Goal: Task Accomplishment & Management: Manage account settings

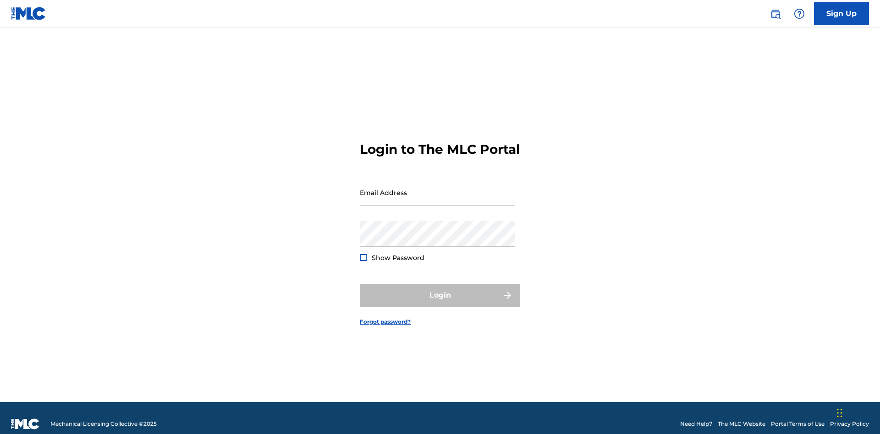
scroll to position [12, 0]
click at [437, 188] on input "Email Address" at bounding box center [437, 193] width 155 height 26
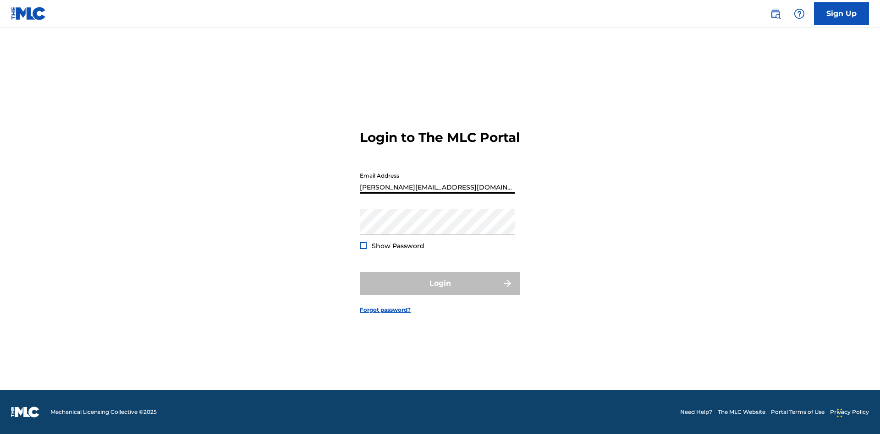
type input "[PERSON_NAME][EMAIL_ADDRESS][DOMAIN_NAME]"
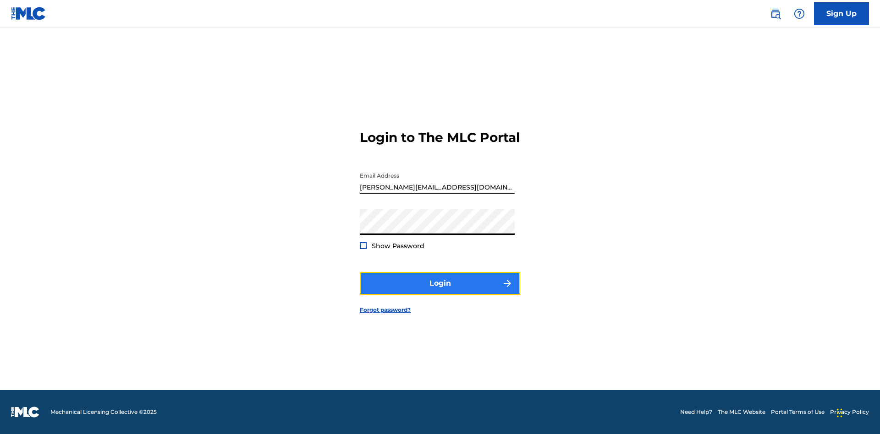
click at [440, 291] on button "Login" at bounding box center [440, 283] width 160 height 23
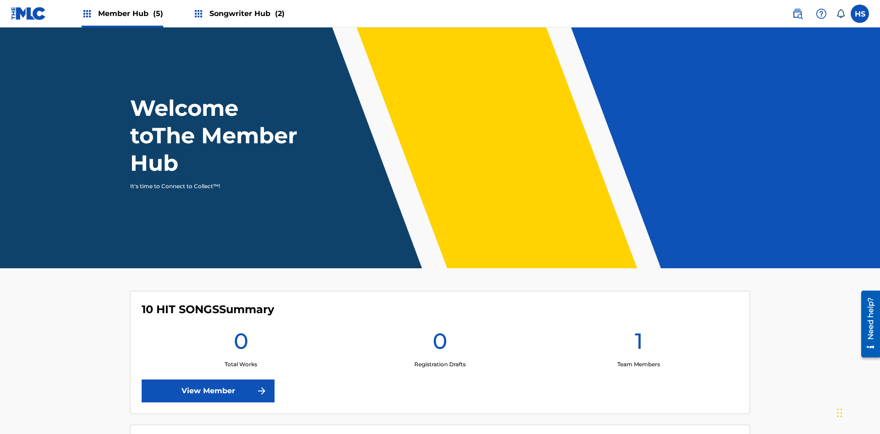
scroll to position [39, 0]
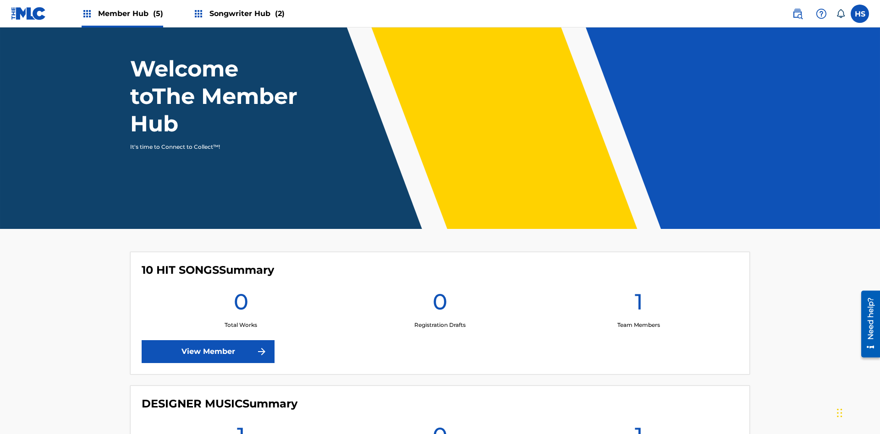
click at [246, 13] on span "Songwriter Hub (2)" at bounding box center [246, 13] width 75 height 11
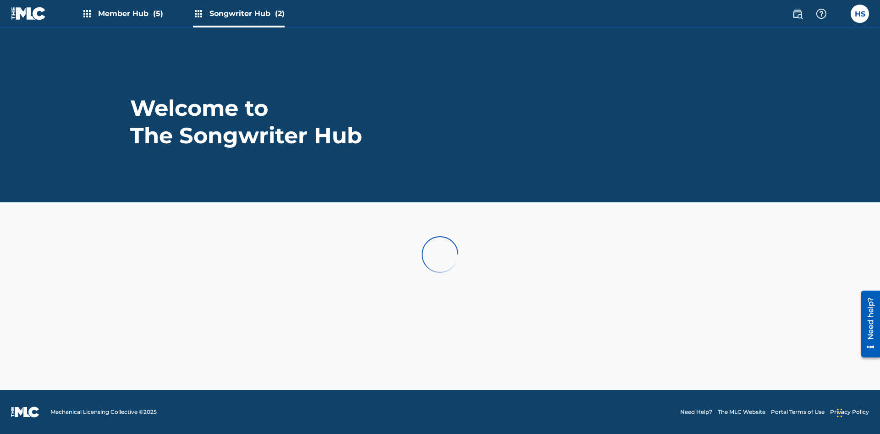
scroll to position [0, 0]
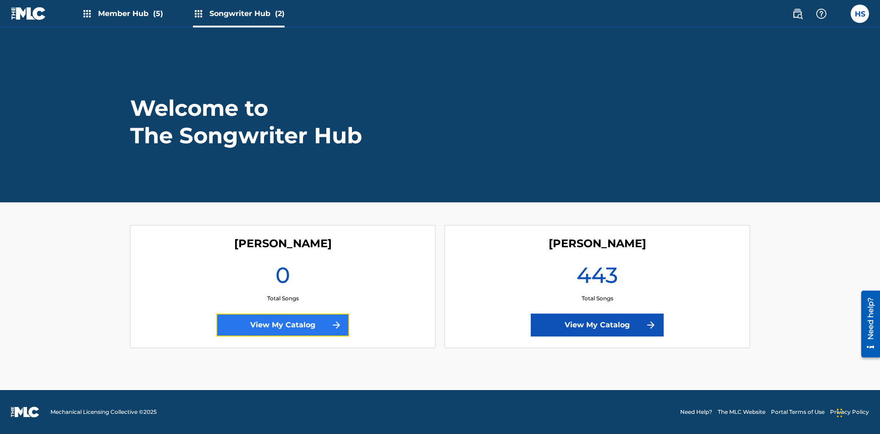
click at [283, 325] on link "View My Catalog" at bounding box center [282, 325] width 133 height 23
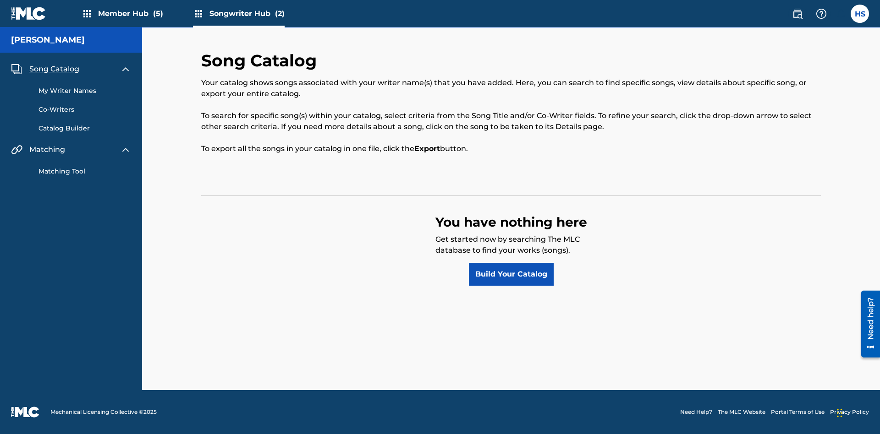
click at [54, 69] on span "Song Catalog" at bounding box center [54, 69] width 50 height 11
click at [511, 275] on link "Build Your Catalog" at bounding box center [511, 274] width 85 height 23
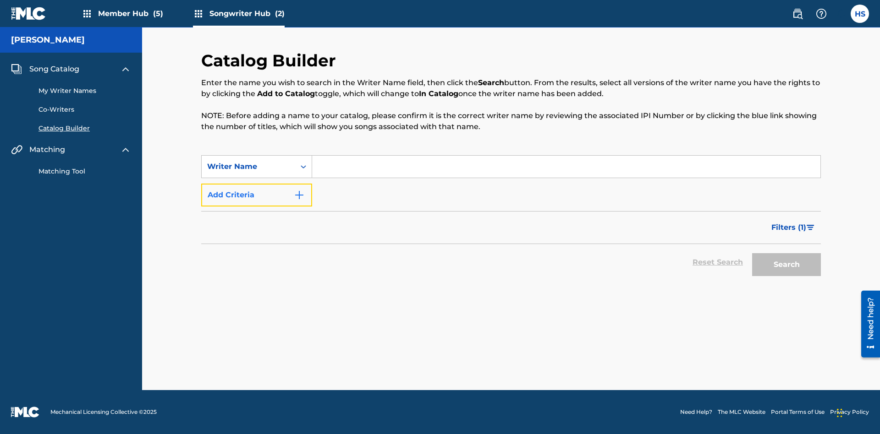
click at [257, 195] on button "Add Criteria" at bounding box center [256, 195] width 111 height 23
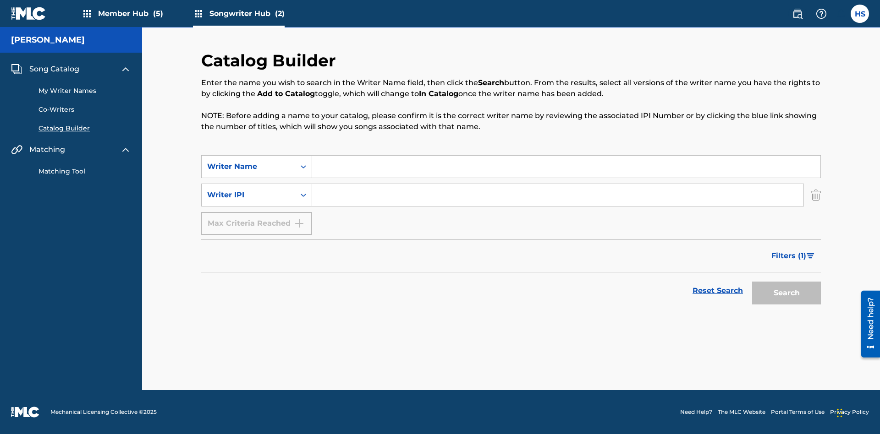
click at [566, 167] on input "Search Form" at bounding box center [566, 167] width 508 height 22
type input "[PERSON_NAME]"
click at [558, 195] on input "Search Form" at bounding box center [557, 195] width 491 height 22
type input "00196748412"
click at [786, 293] on button "Search" at bounding box center [786, 293] width 69 height 23
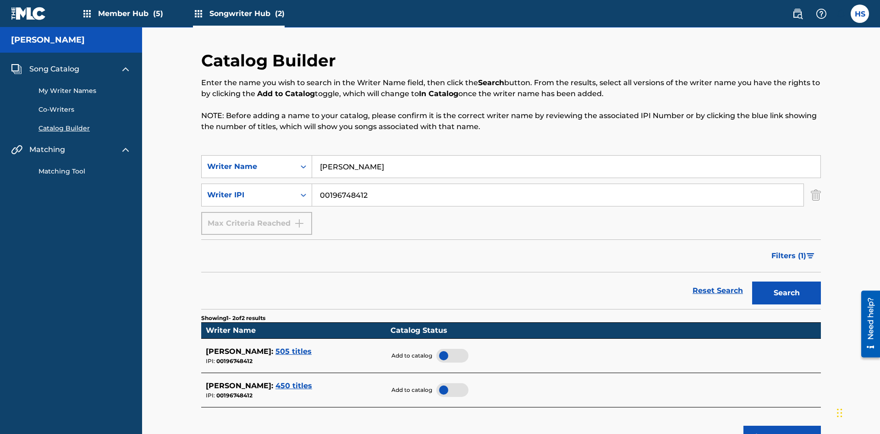
click at [452, 349] on div at bounding box center [452, 356] width 32 height 14
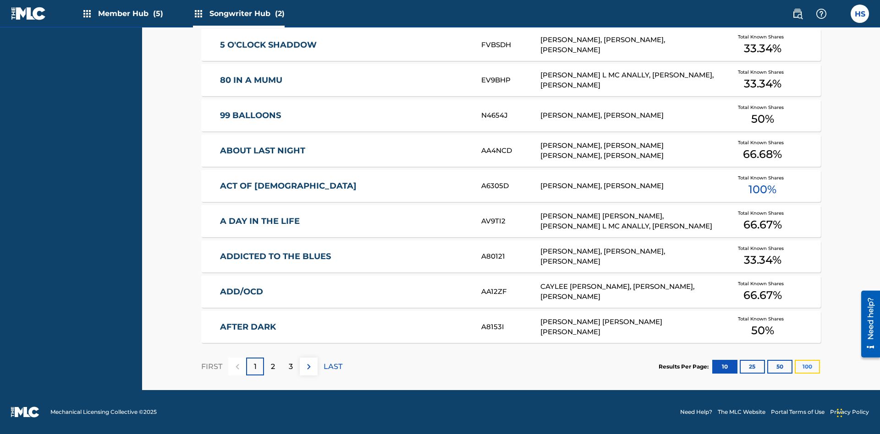
click at [795, 367] on button "100" at bounding box center [807, 367] width 25 height 14
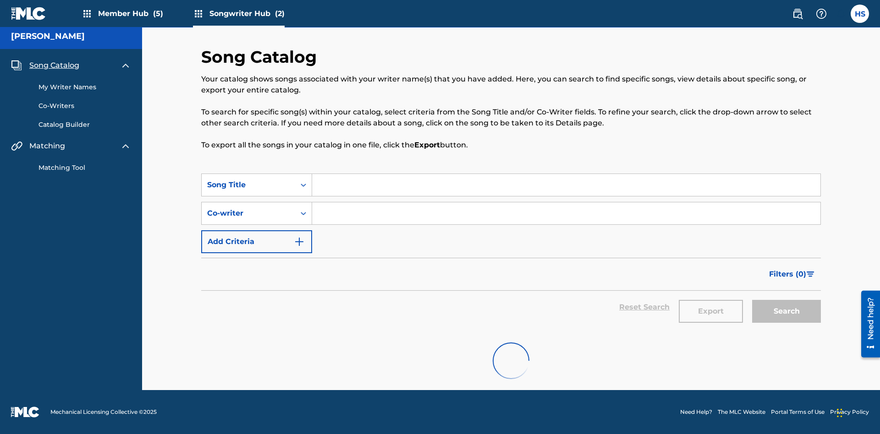
scroll to position [4, 0]
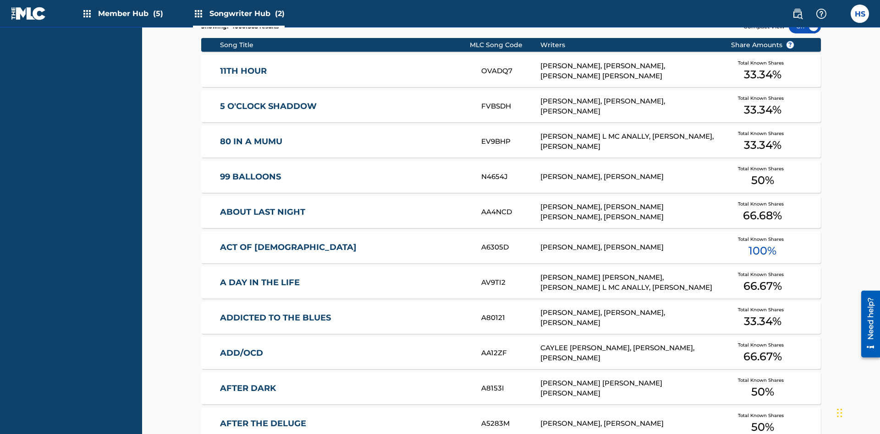
scroll to position [288, 0]
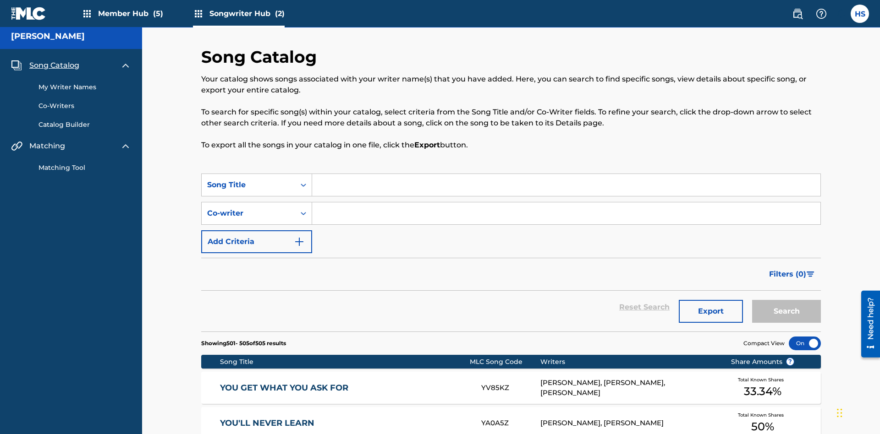
scroll to position [206, 0]
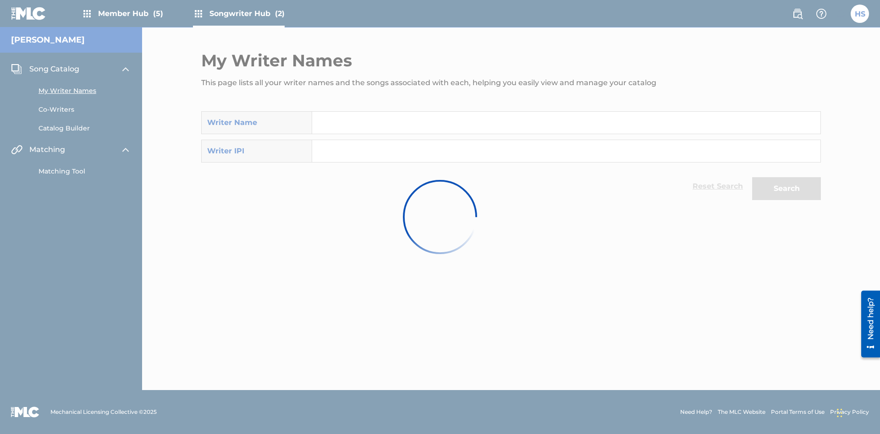
scroll to position [8, 0]
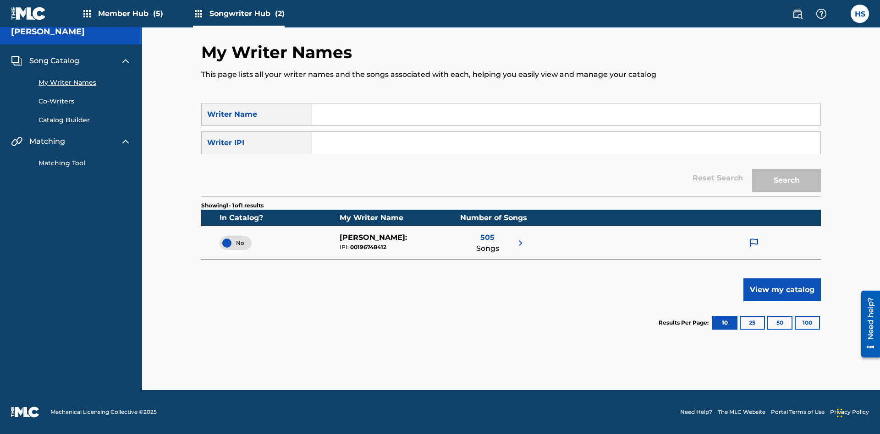
click at [236, 243] on span "No" at bounding box center [235, 243] width 17 height 8
click at [54, 61] on span "Song Catalog" at bounding box center [54, 60] width 50 height 11
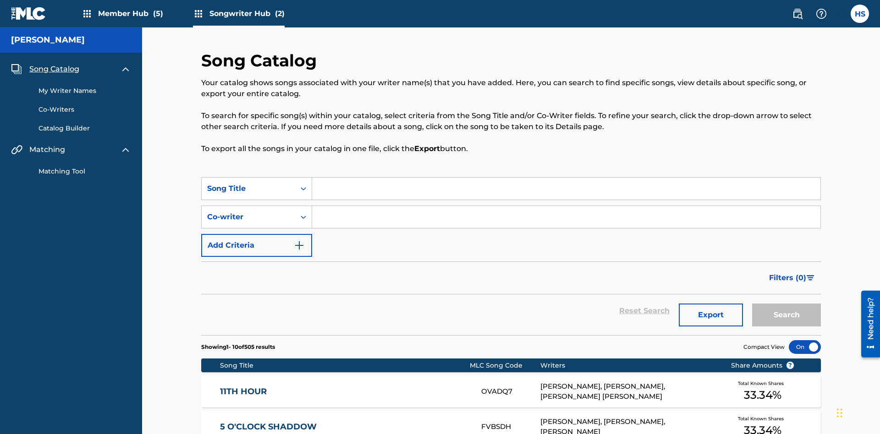
scroll to position [321, 0]
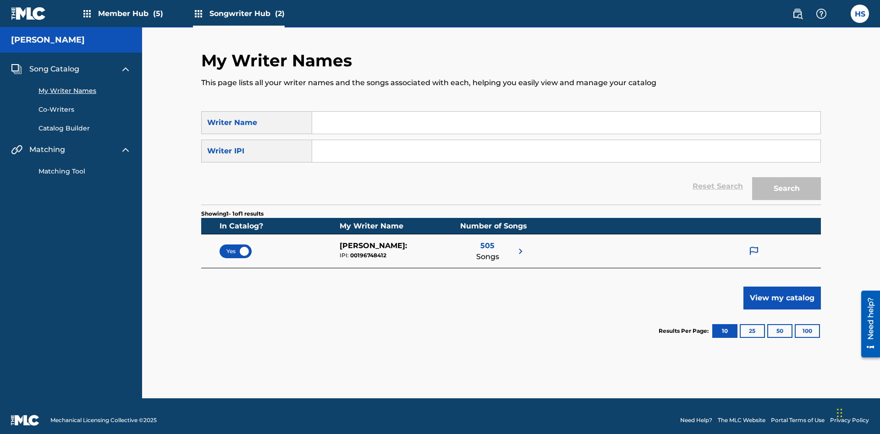
click at [236, 247] on span "Yes" at bounding box center [235, 251] width 18 height 8
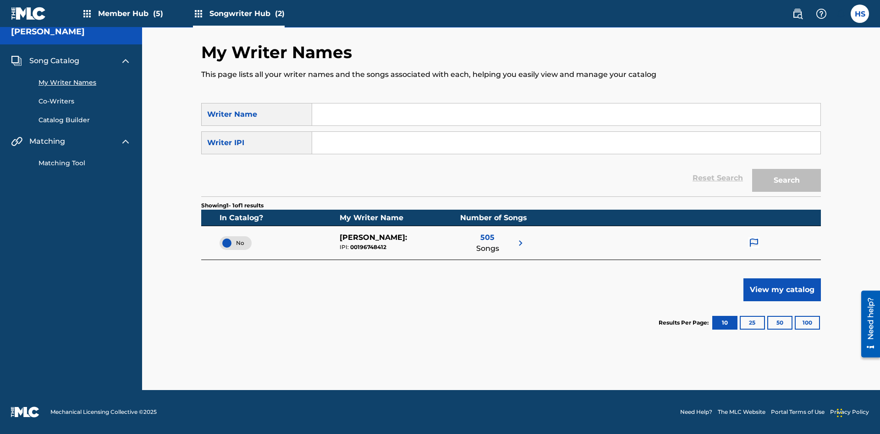
click at [54, 61] on span "Song Catalog" at bounding box center [54, 60] width 50 height 11
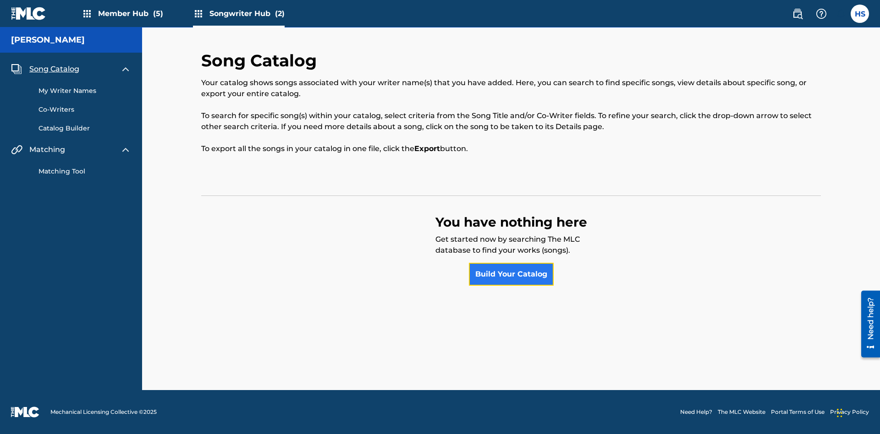
click at [511, 275] on link "Build Your Catalog" at bounding box center [511, 274] width 85 height 23
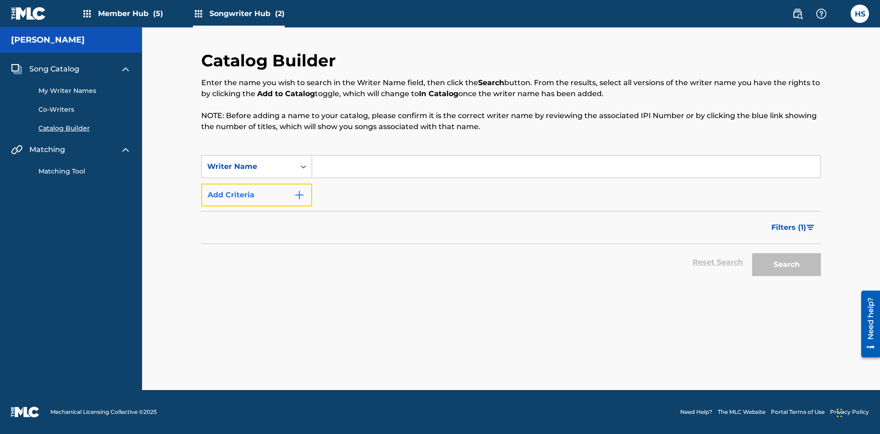
click at [257, 195] on button "Add Criteria" at bounding box center [256, 195] width 111 height 23
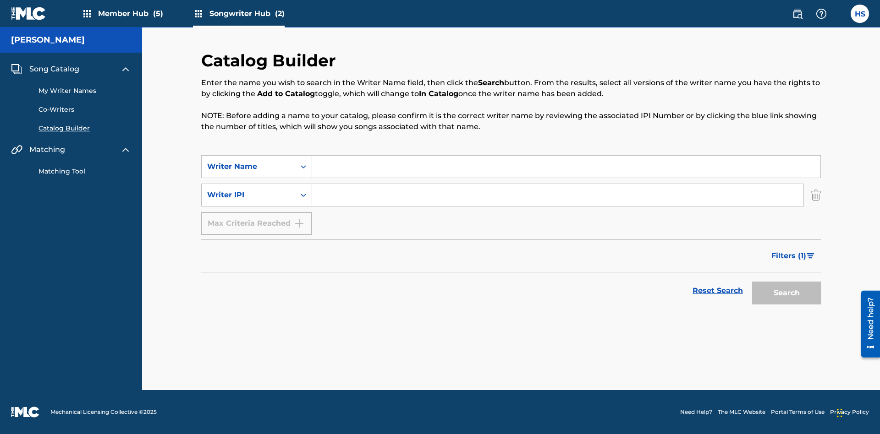
click at [566, 167] on input "Search Form" at bounding box center [566, 167] width 508 height 22
type input "[PERSON_NAME]"
click at [558, 195] on input "Search Form" at bounding box center [557, 195] width 491 height 22
type input "00196748412"
click at [786, 293] on button "Search" at bounding box center [786, 293] width 69 height 23
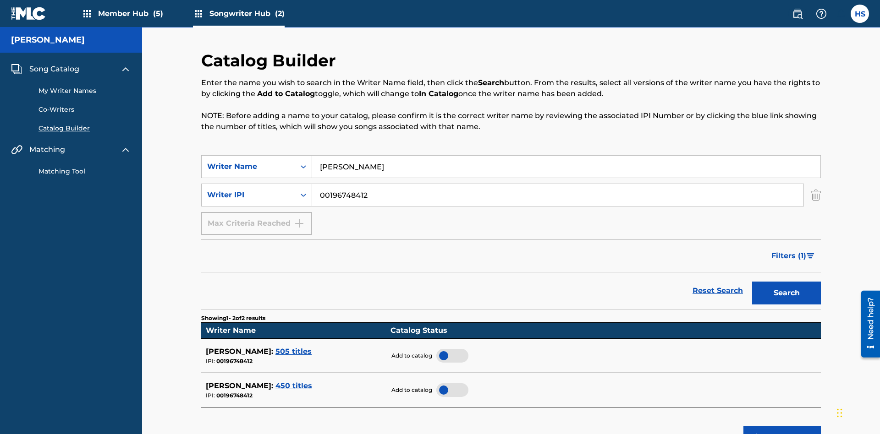
click at [452, 349] on div at bounding box center [452, 356] width 32 height 14
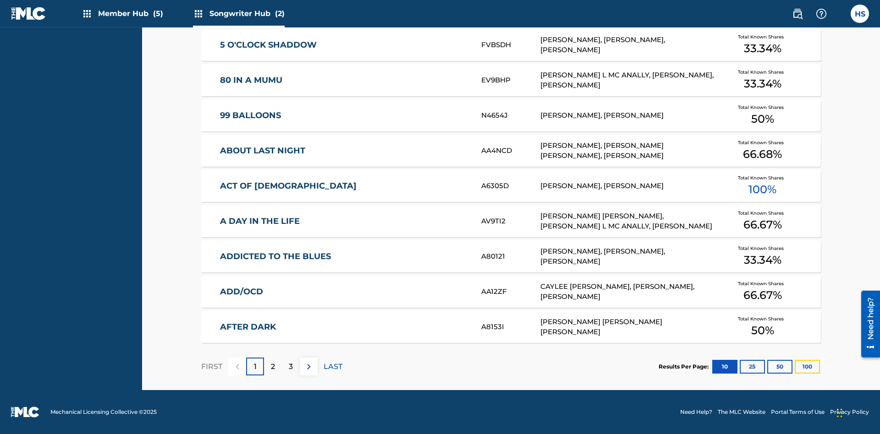
click at [795, 367] on button "100" at bounding box center [807, 367] width 25 height 14
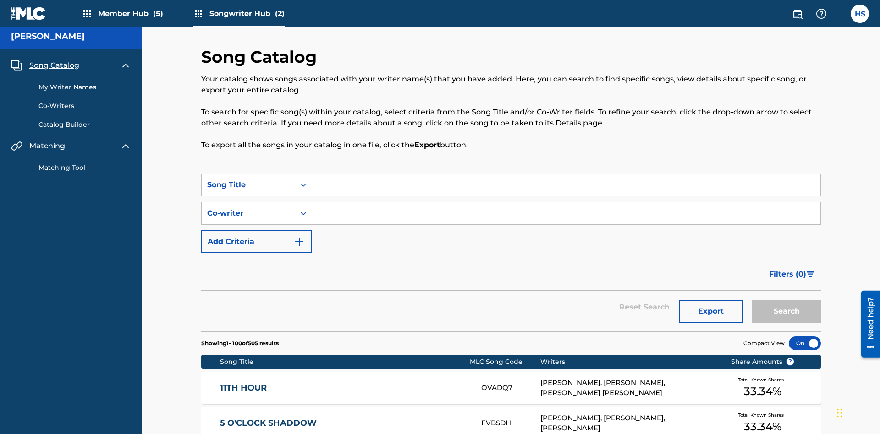
scroll to position [3558, 0]
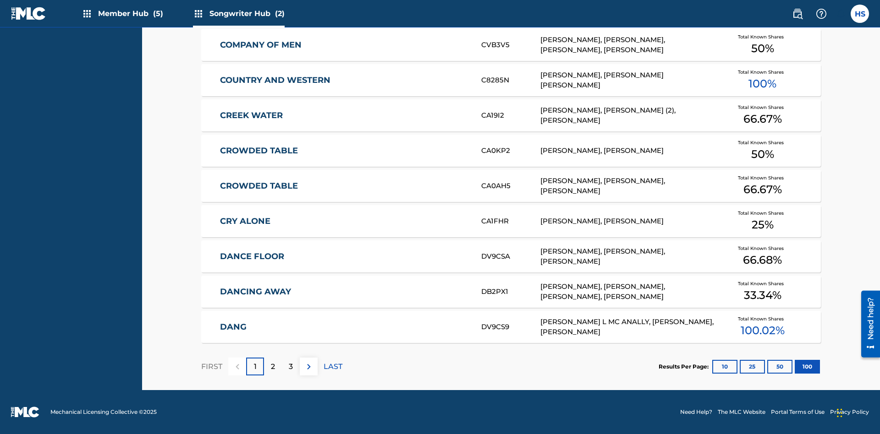
click at [211, 367] on p "FIRST" at bounding box center [211, 367] width 21 height 11
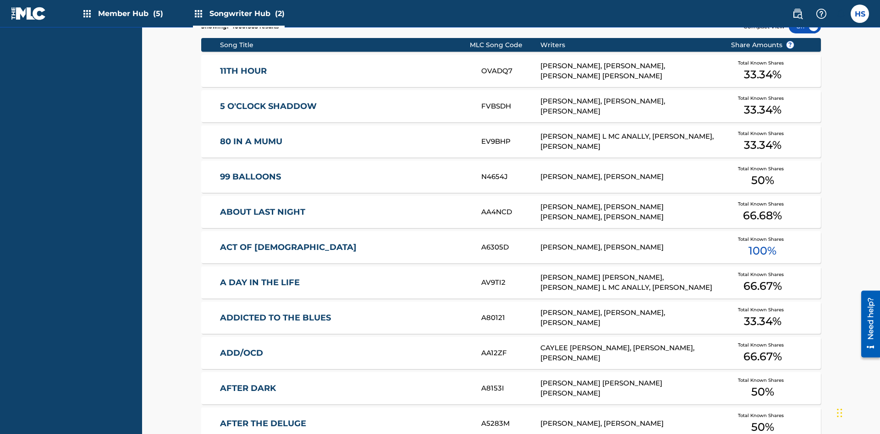
scroll to position [288, 0]
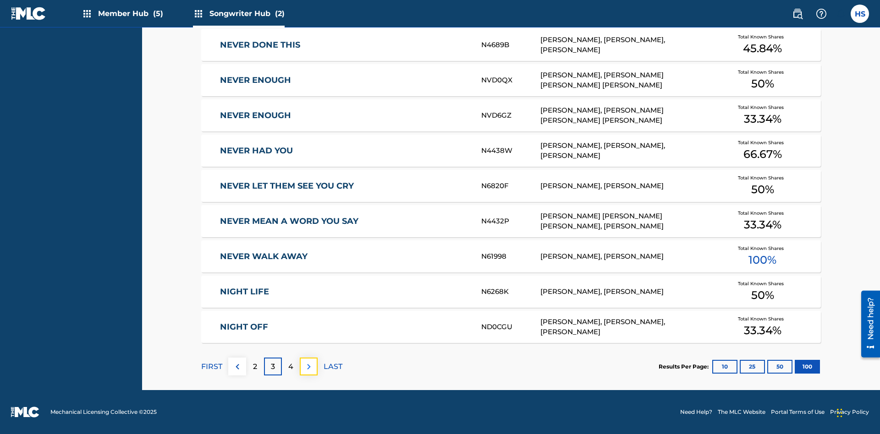
click at [308, 367] on img at bounding box center [308, 367] width 11 height 11
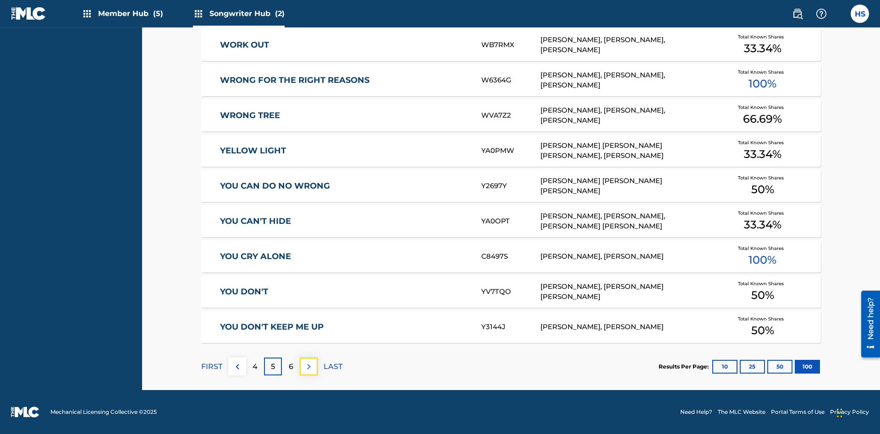
click at [308, 367] on img at bounding box center [308, 367] width 11 height 11
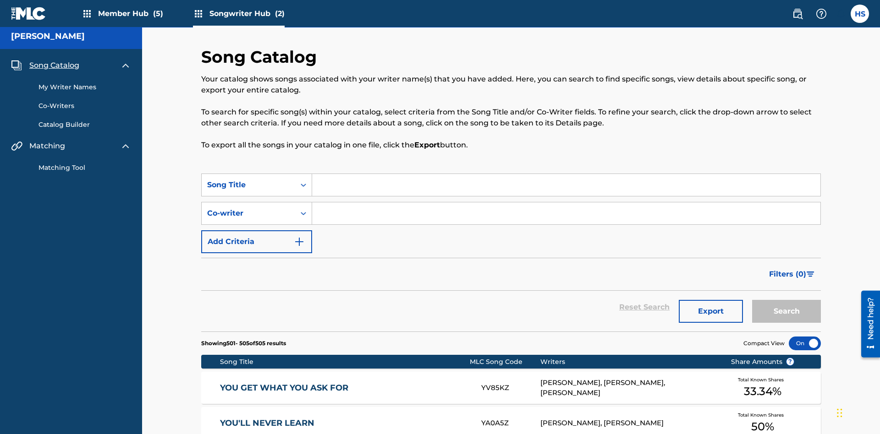
scroll to position [206, 0]
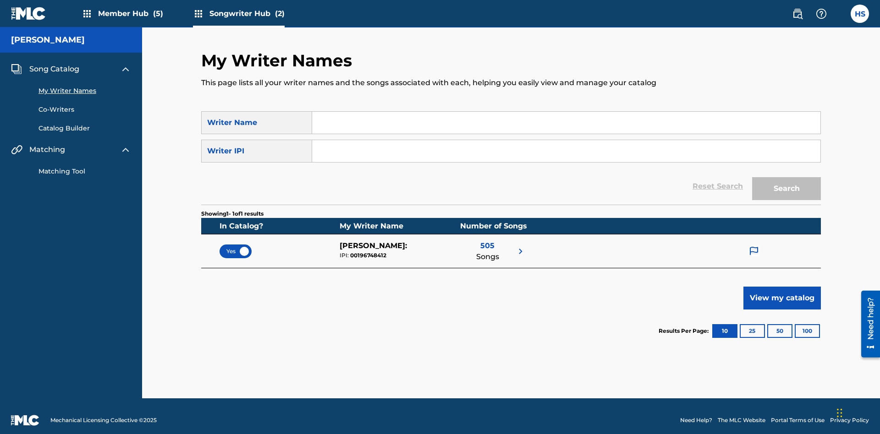
scroll to position [8, 0]
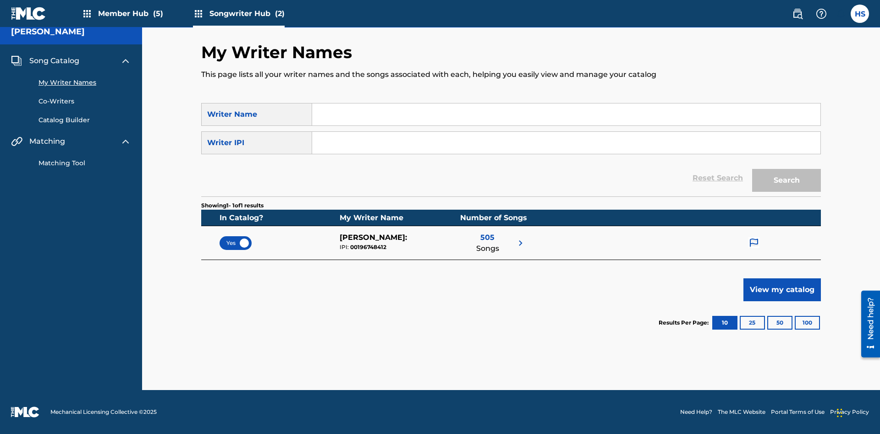
click at [236, 243] on span "Yes" at bounding box center [235, 243] width 18 height 8
